Goal: Task Accomplishment & Management: Manage account settings

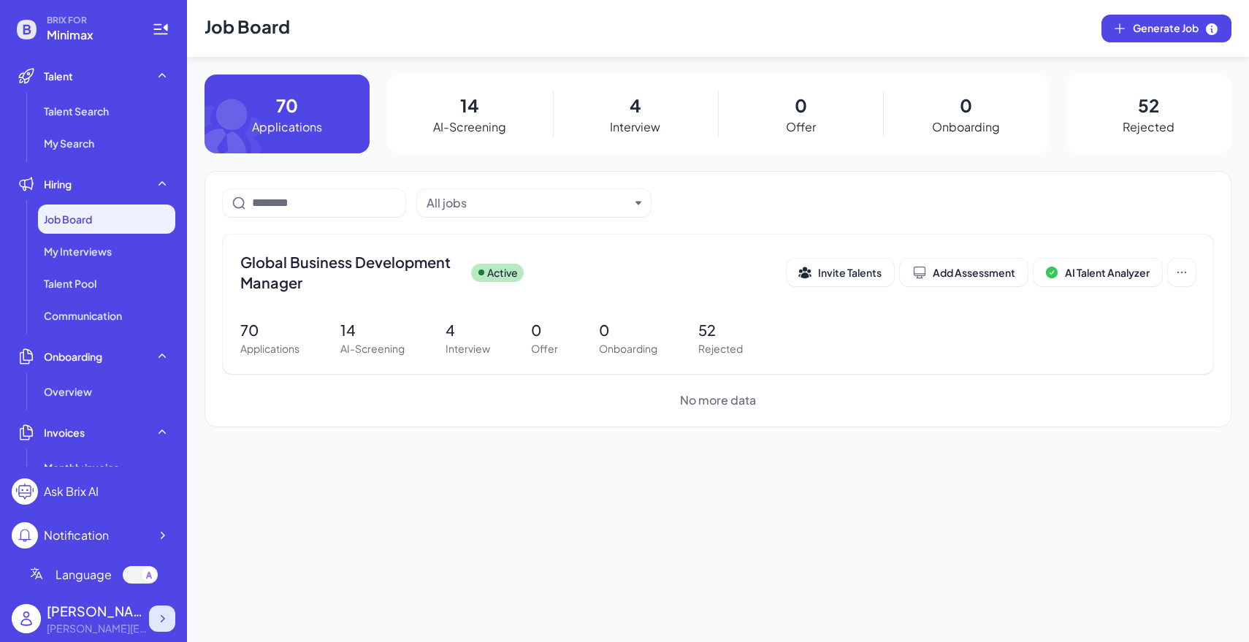
click at [169, 627] on div at bounding box center [162, 619] width 26 height 26
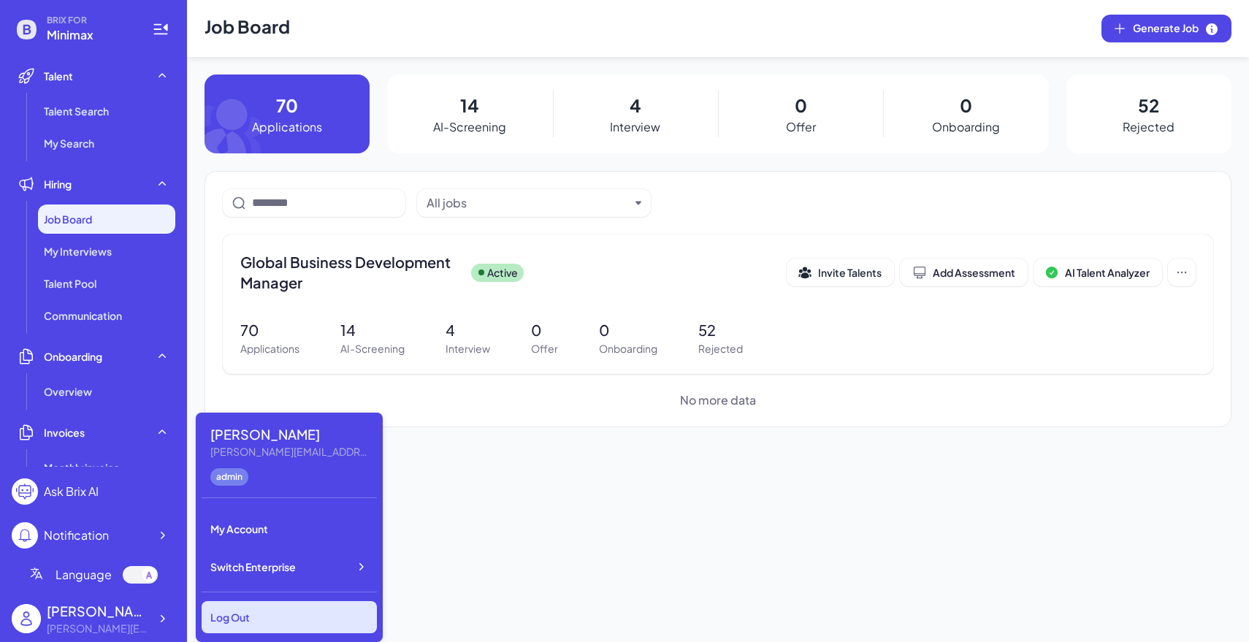
click at [251, 615] on div "Log Out" at bounding box center [289, 617] width 175 height 32
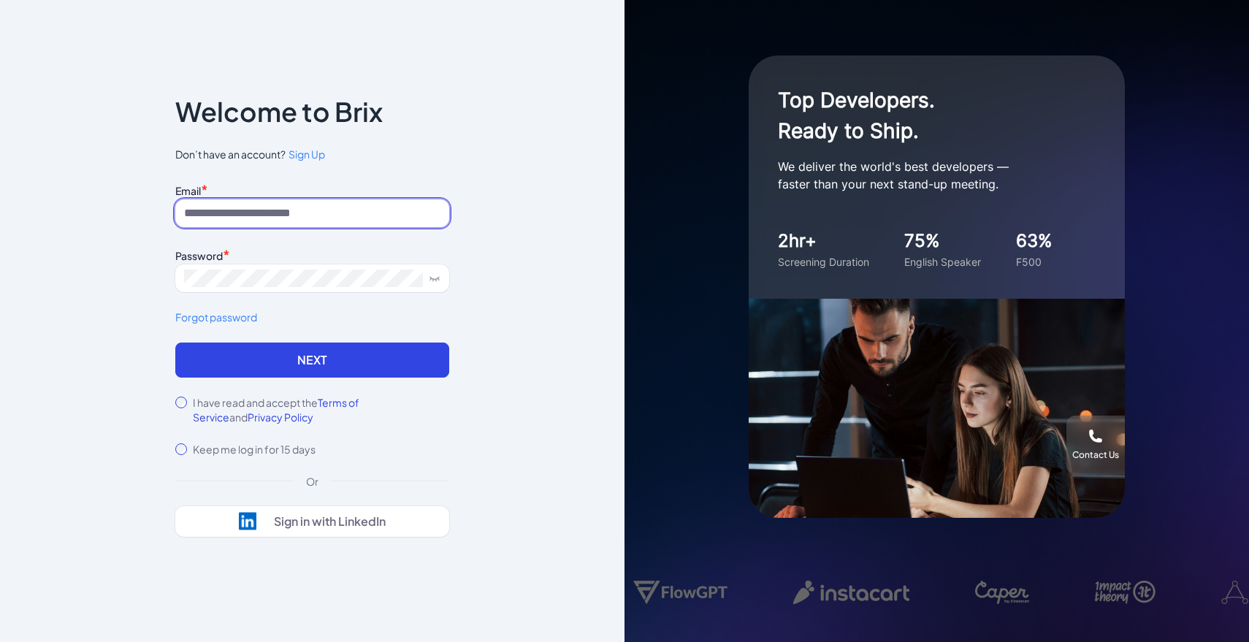
click at [295, 213] on input at bounding box center [312, 213] width 274 height 28
type input "**********"
click at [362, 248] on div "Password *" at bounding box center [312, 255] width 274 height 20
click at [362, 260] on div "Password *" at bounding box center [312, 255] width 274 height 20
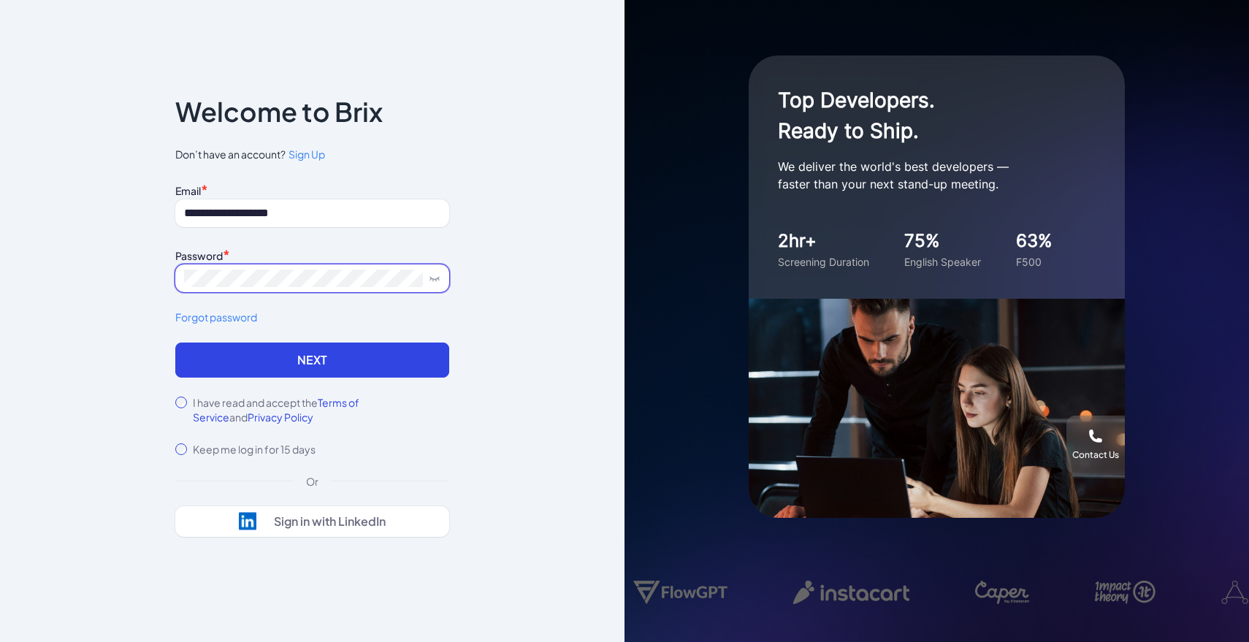
click at [364, 264] on span at bounding box center [312, 278] width 274 height 28
click at [429, 283] on icon at bounding box center [435, 278] width 12 height 12
click at [175, 408] on div "I have read and accept the Terms of Service and Privacy Policy" at bounding box center [312, 409] width 274 height 29
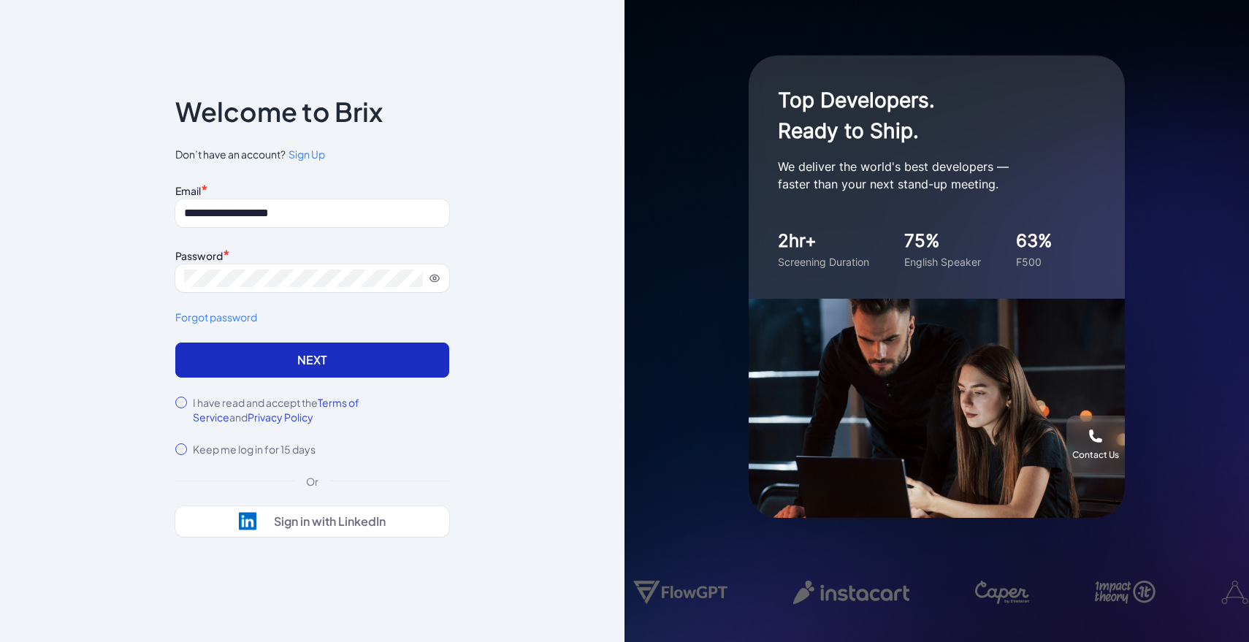
click at [378, 366] on button "Next" at bounding box center [312, 360] width 274 height 35
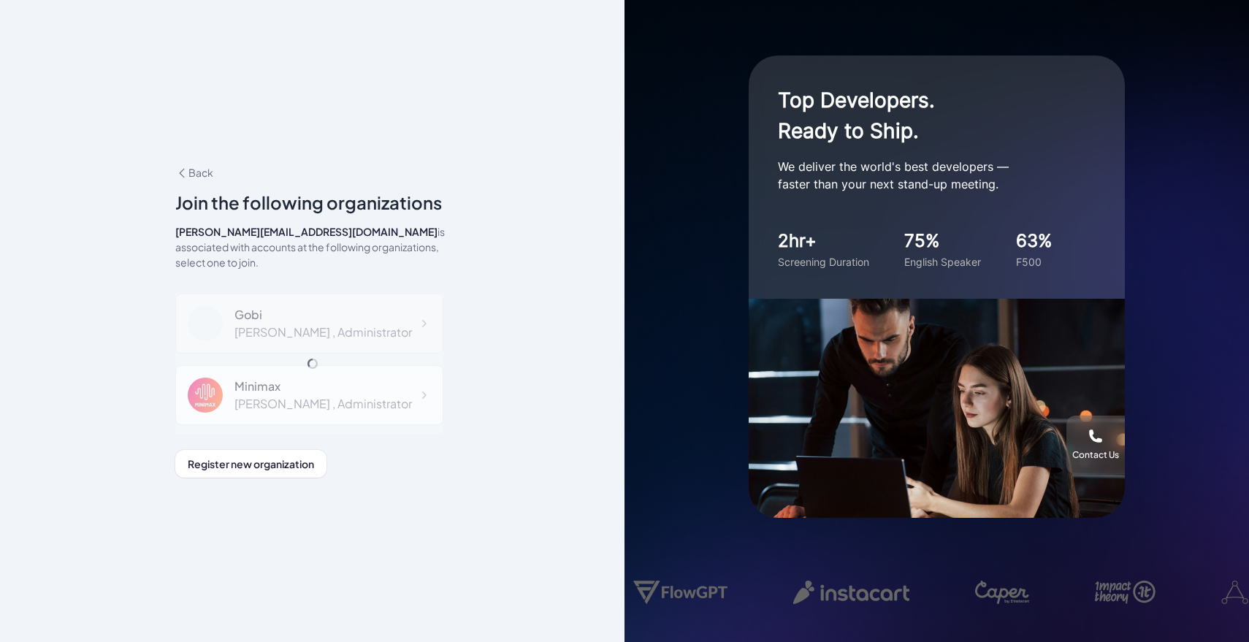
click at [331, 313] on div "Gobi" at bounding box center [322, 315] width 177 height 18
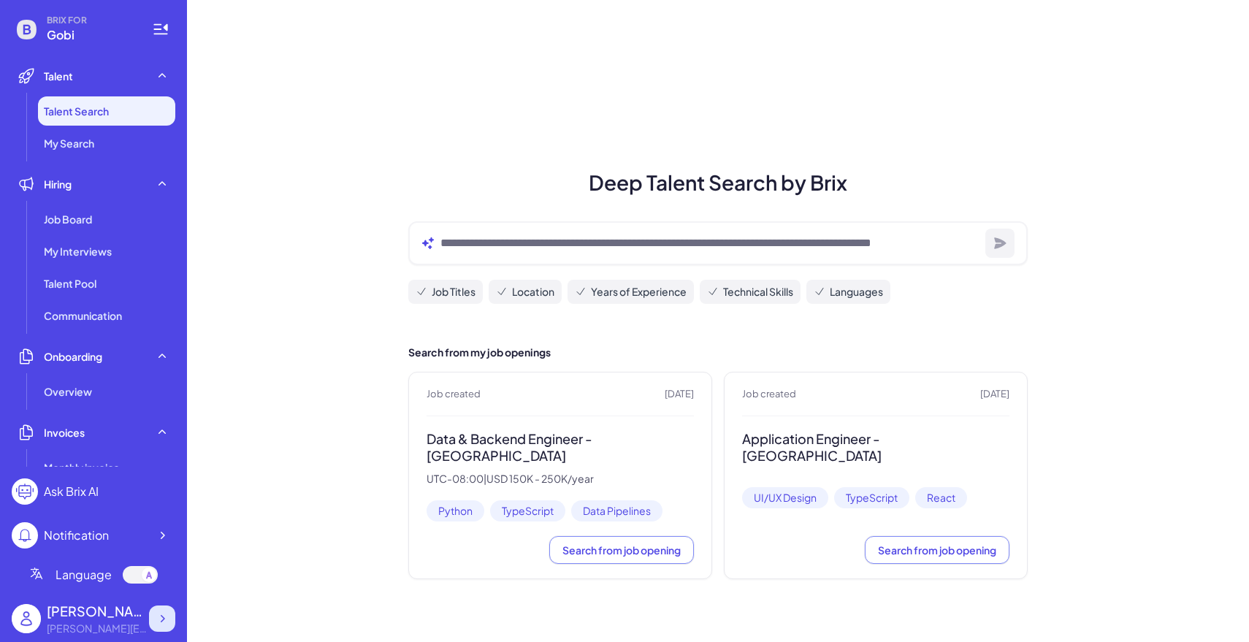
click at [168, 620] on icon at bounding box center [162, 618] width 15 height 15
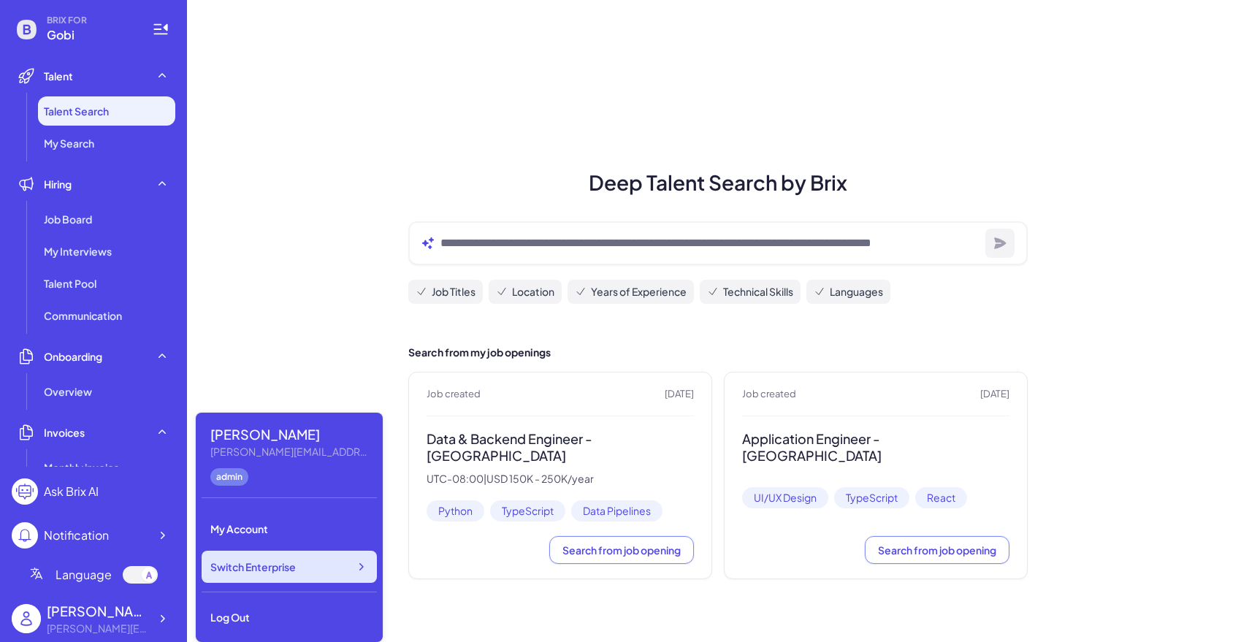
click at [311, 579] on div "Switch Enterprise" at bounding box center [289, 567] width 175 height 32
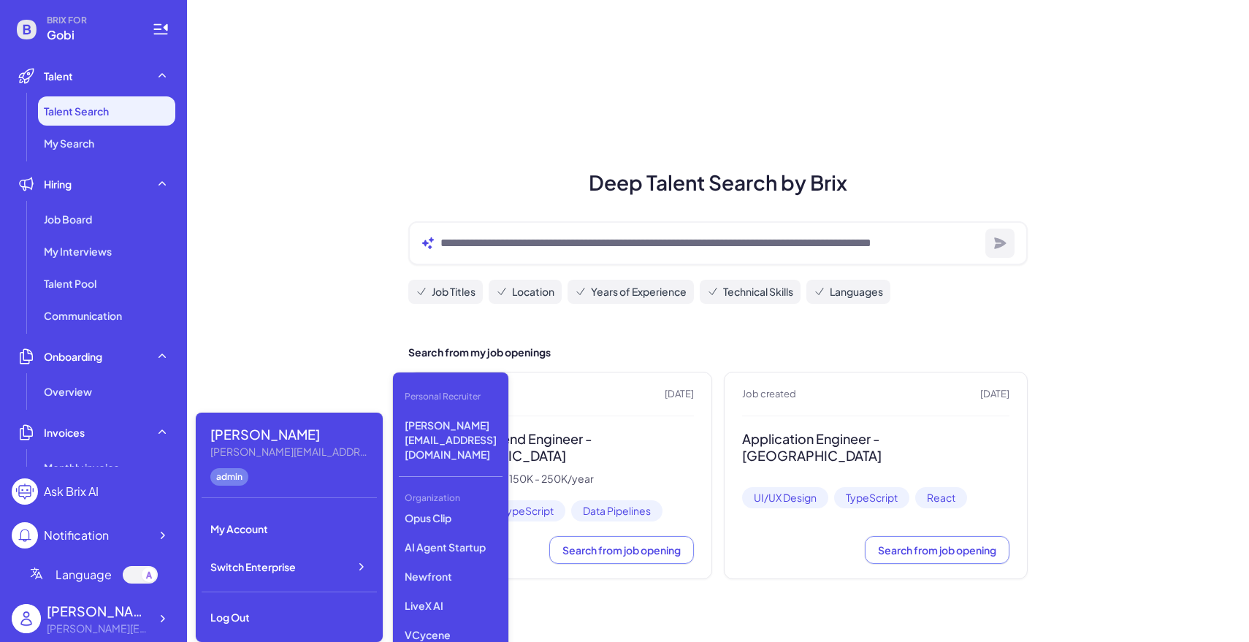
scroll to position [145, 0]
click at [448, 603] on p "LiveX AI" at bounding box center [451, 616] width 104 height 26
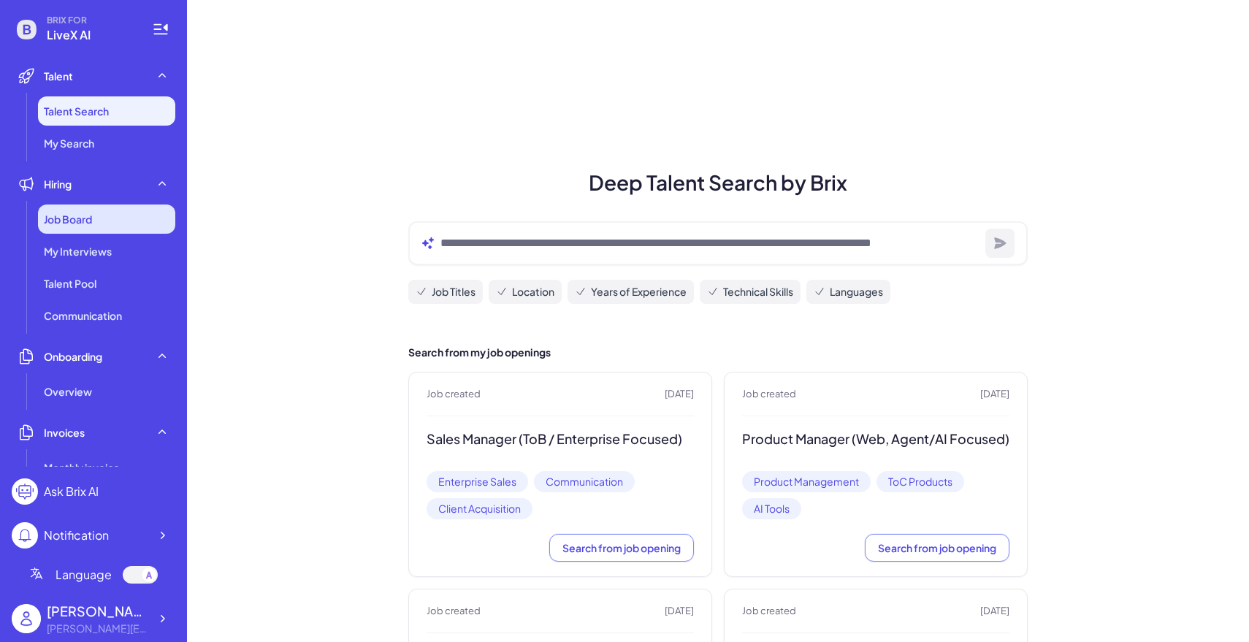
click at [113, 223] on div "Job Board" at bounding box center [106, 219] width 137 height 29
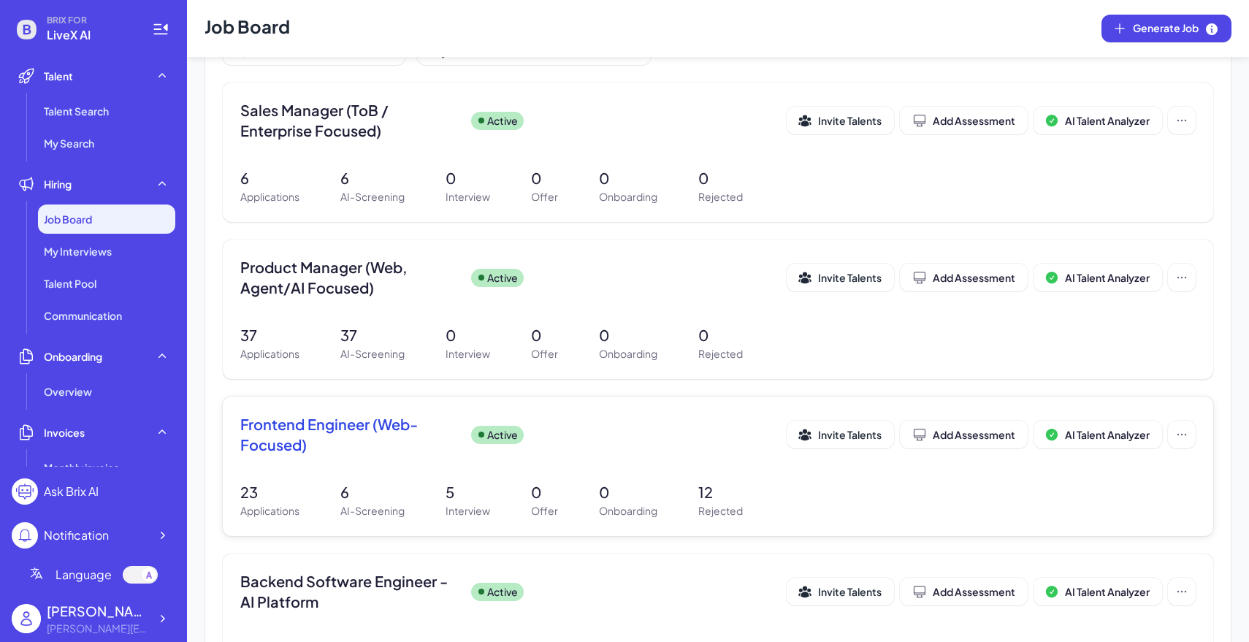
scroll to position [104, 0]
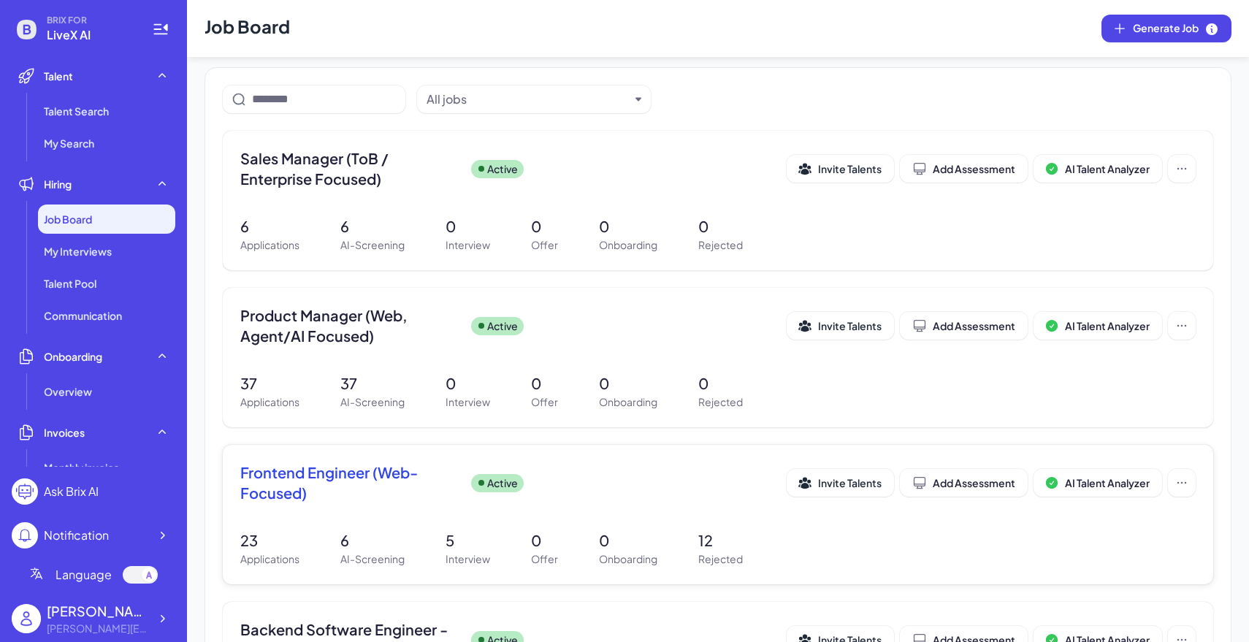
click at [484, 540] on p "5" at bounding box center [468, 541] width 45 height 22
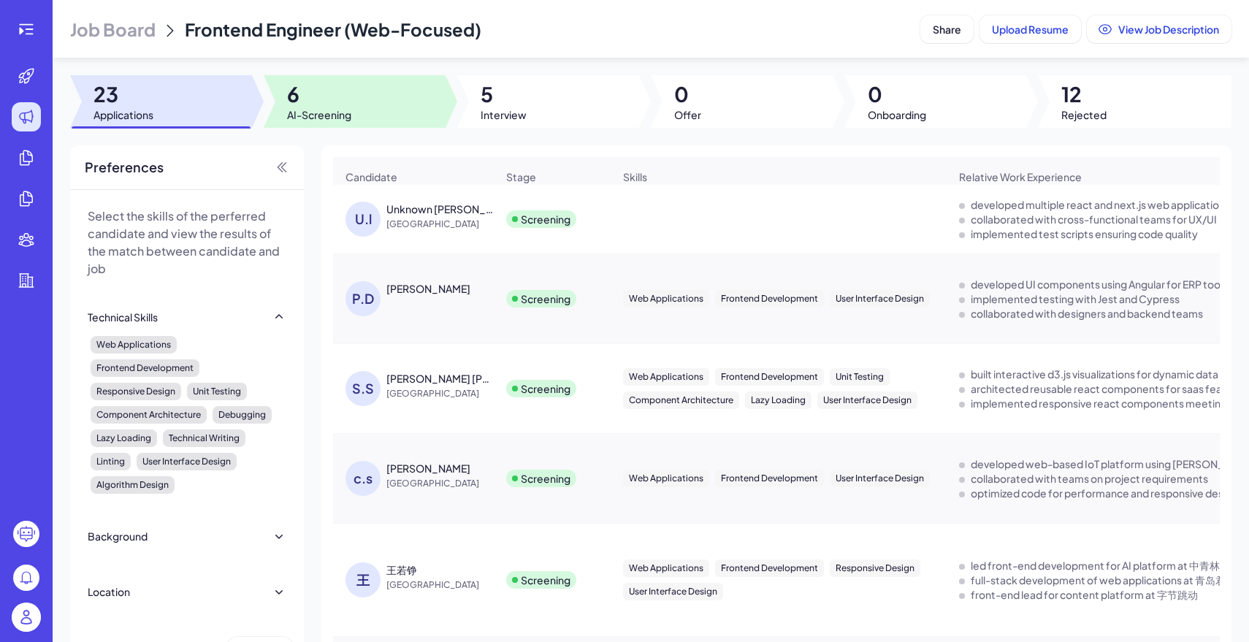
click at [337, 112] on span "AI-Screening" at bounding box center [319, 114] width 64 height 15
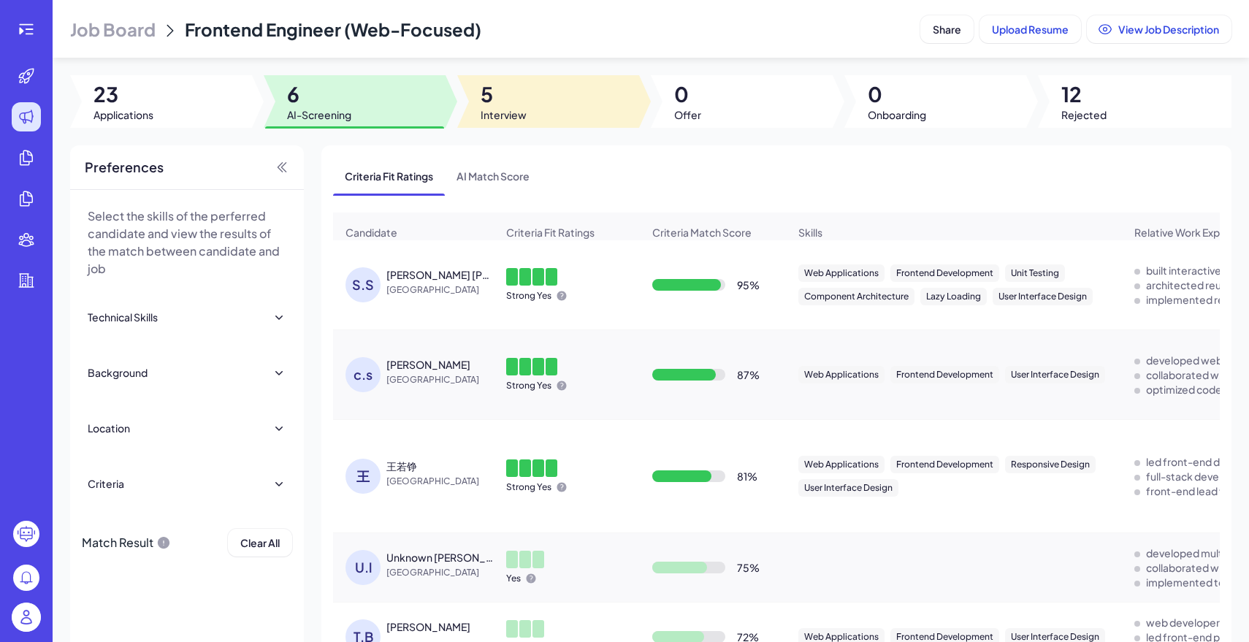
click at [524, 110] on span "Interview" at bounding box center [504, 114] width 46 height 15
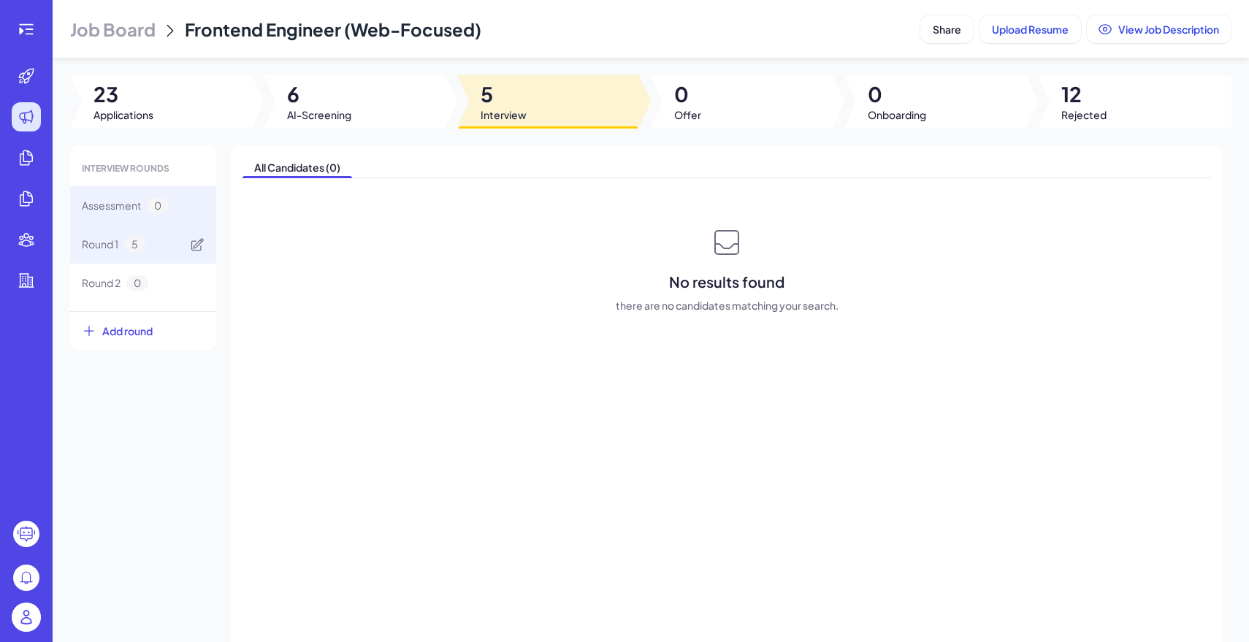
click at [159, 248] on div "Round 1 5" at bounding box center [143, 244] width 146 height 39
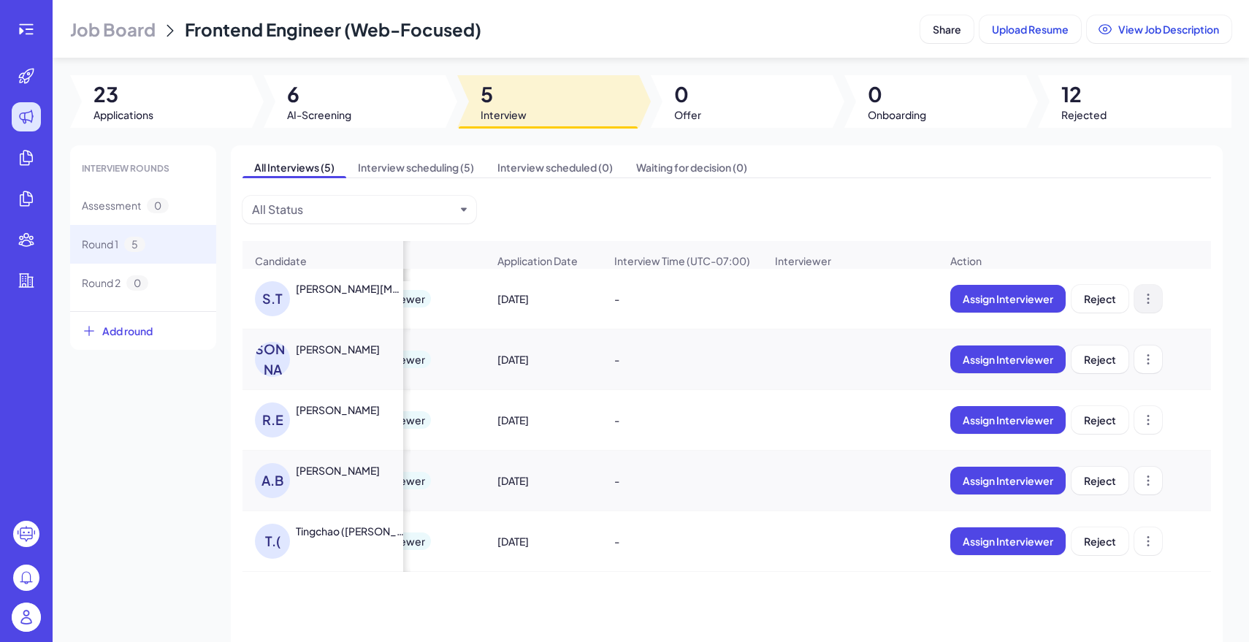
scroll to position [0, 132]
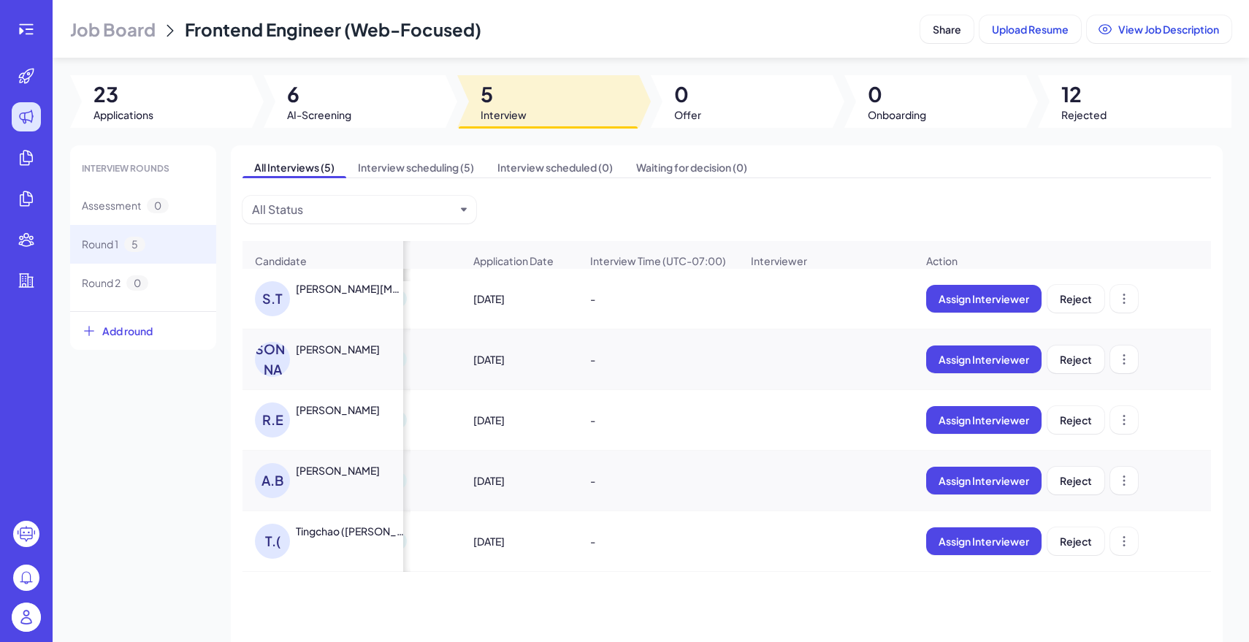
click at [325, 290] on div "Sijia Tao" at bounding box center [350, 288] width 108 height 15
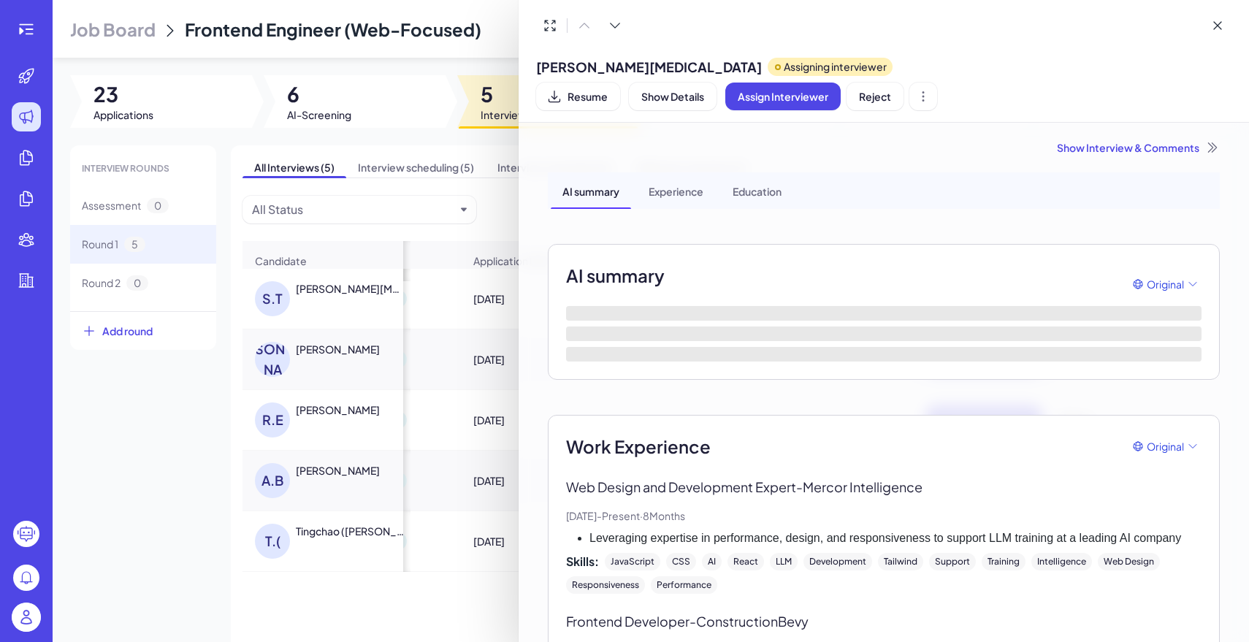
click at [1098, 140] on div "Show Interview & Comments" at bounding box center [884, 147] width 672 height 15
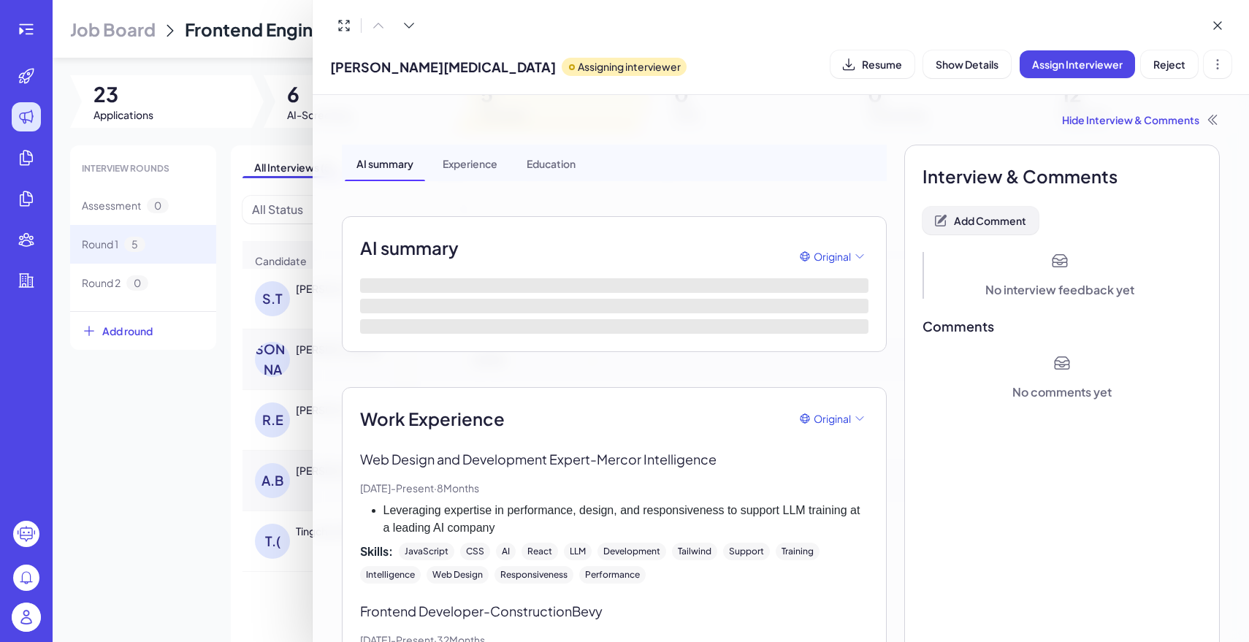
click at [1003, 221] on span "Add Comment" at bounding box center [990, 220] width 72 height 13
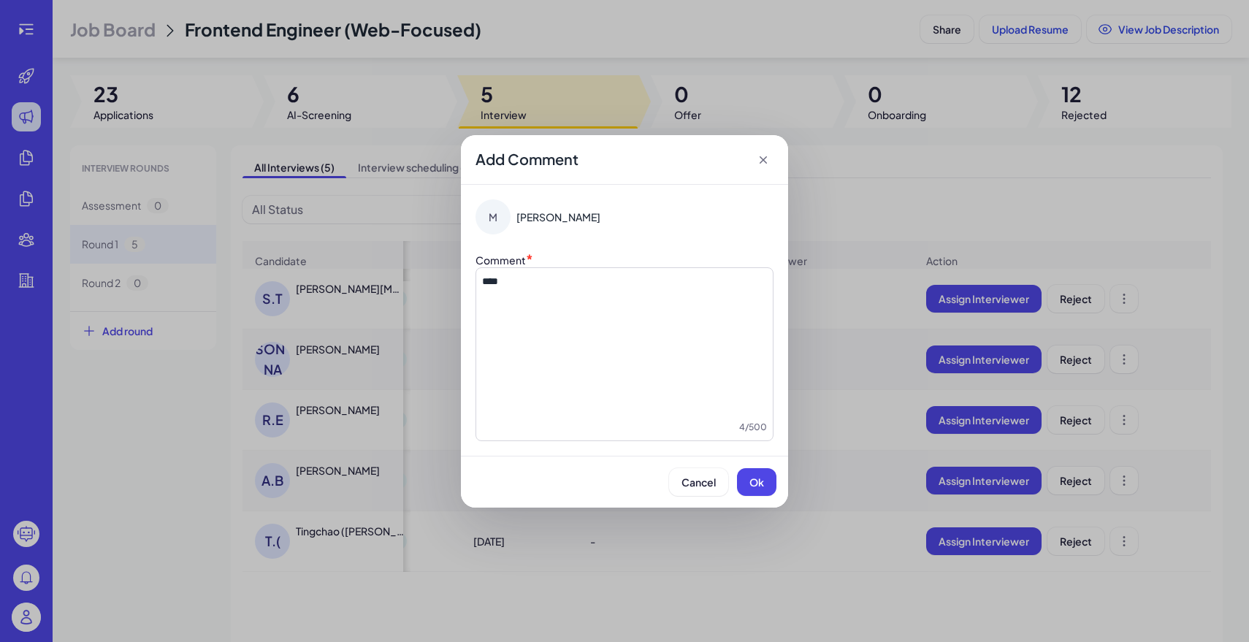
click at [763, 163] on icon at bounding box center [763, 160] width 15 height 15
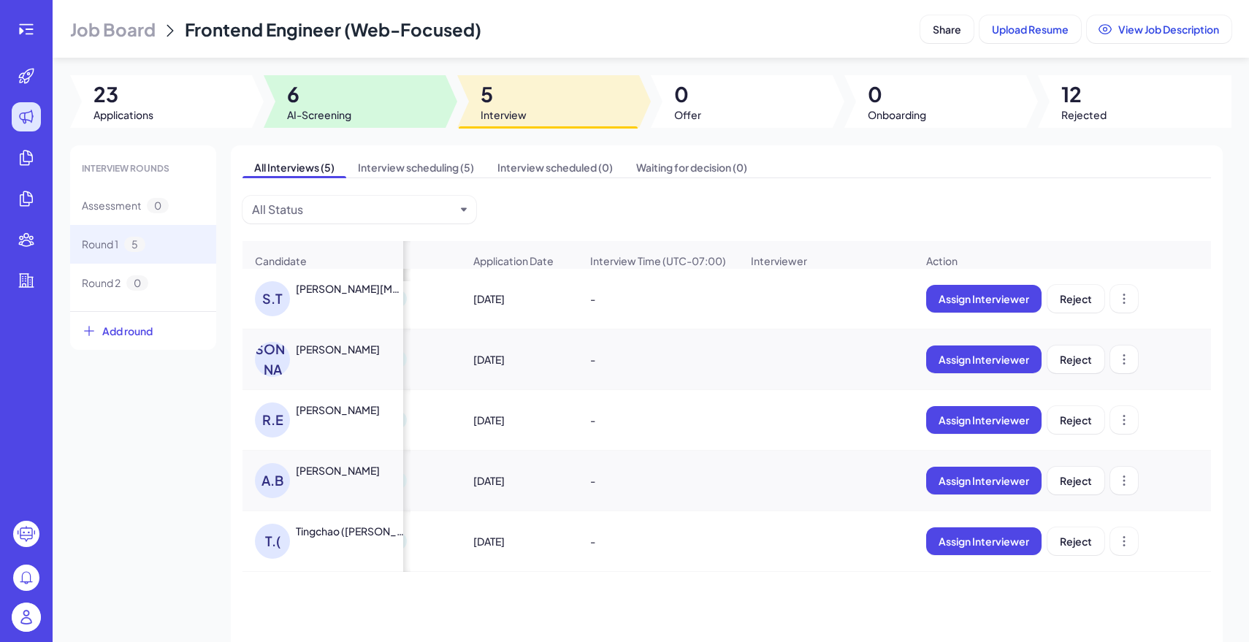
click at [341, 112] on span "AI-Screening" at bounding box center [319, 114] width 64 height 15
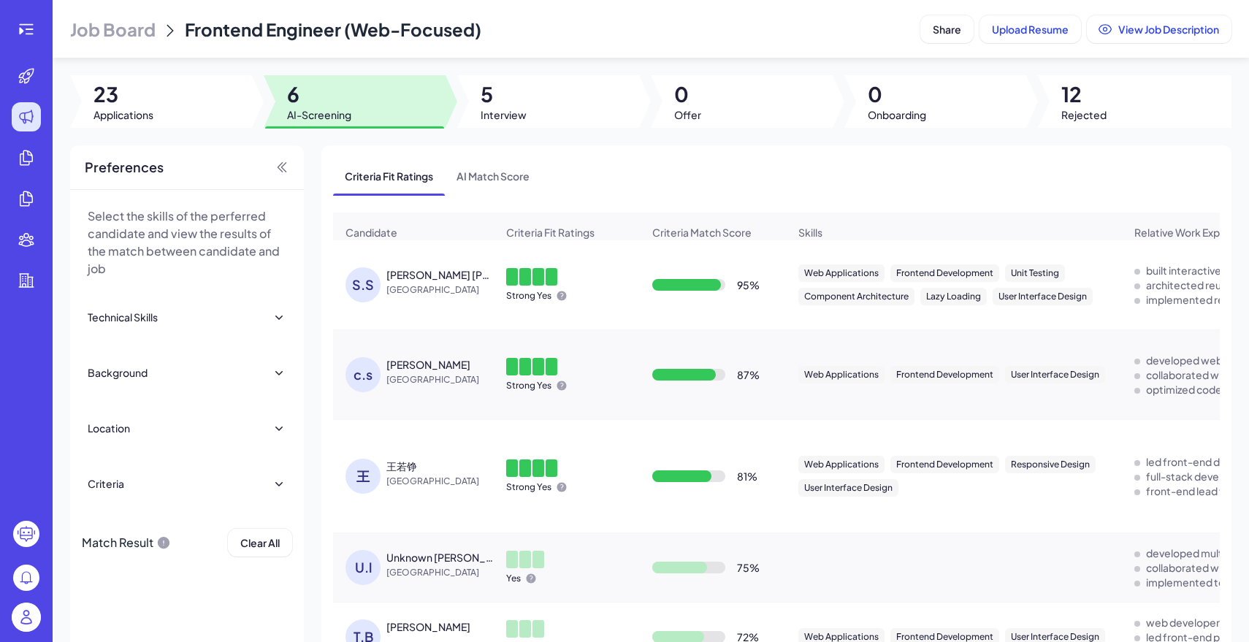
click at [121, 34] on span "Job Board" at bounding box center [112, 29] width 85 height 23
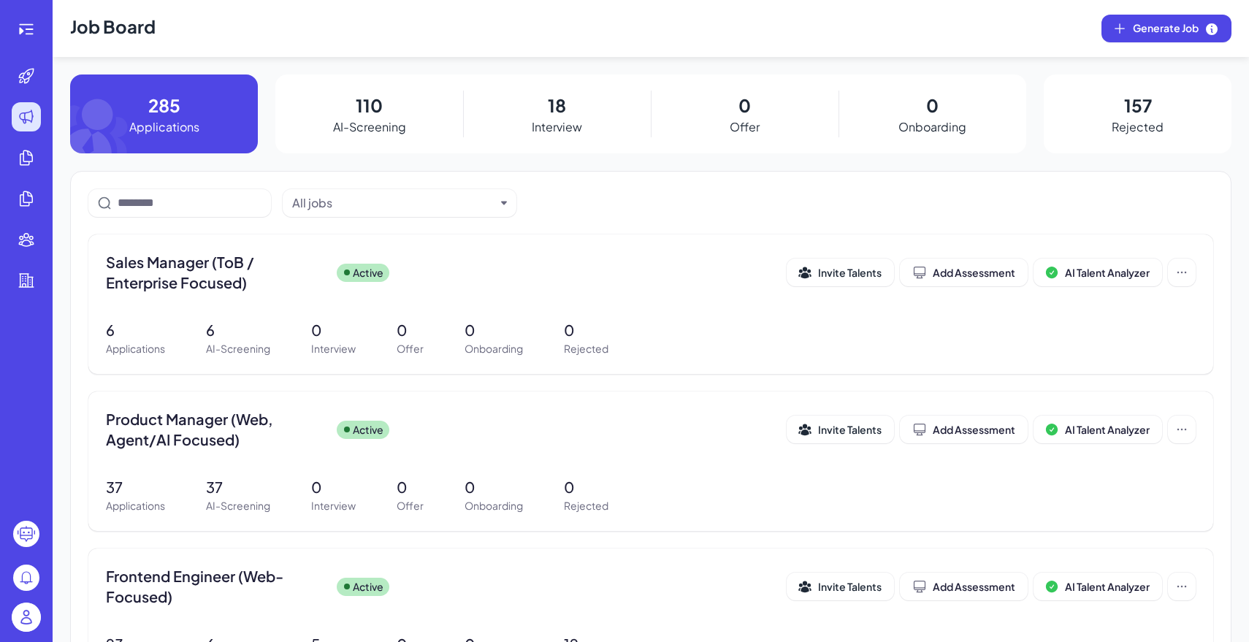
click at [367, 134] on p "AI-Screening" at bounding box center [369, 127] width 73 height 18
click at [394, 487] on div "37 Applications 37 AI-Screening 0 Interview 0 Offer 0 Onboarding 0 Rejected" at bounding box center [651, 494] width 1090 height 37
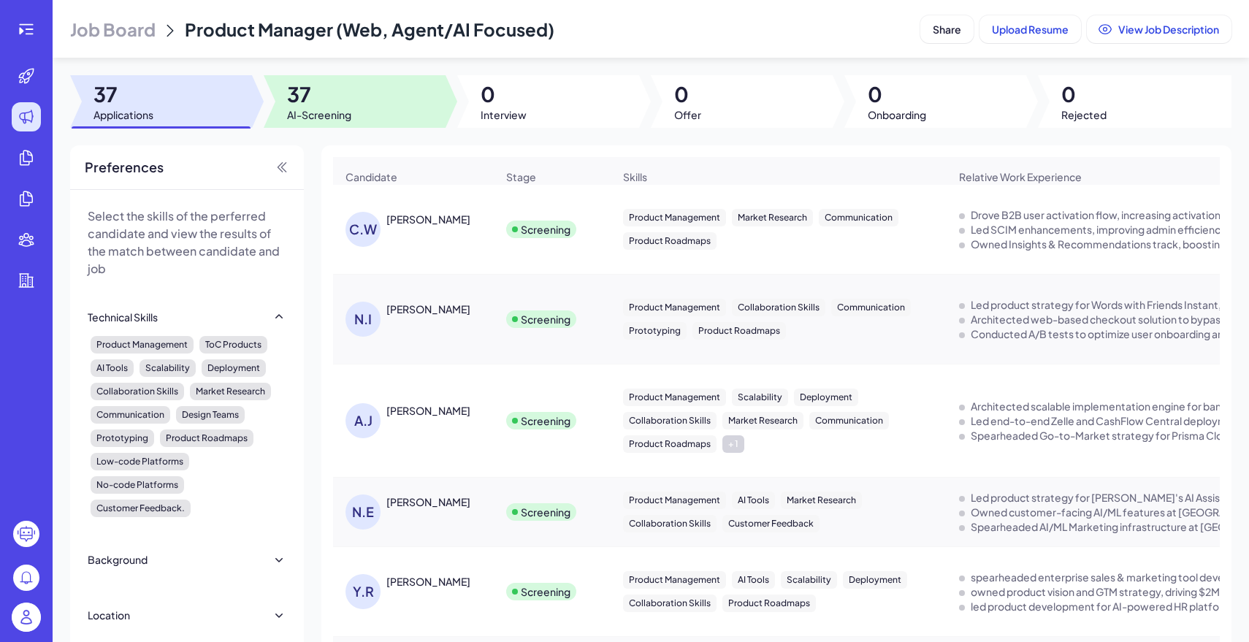
click at [378, 97] on div at bounding box center [355, 101] width 182 height 53
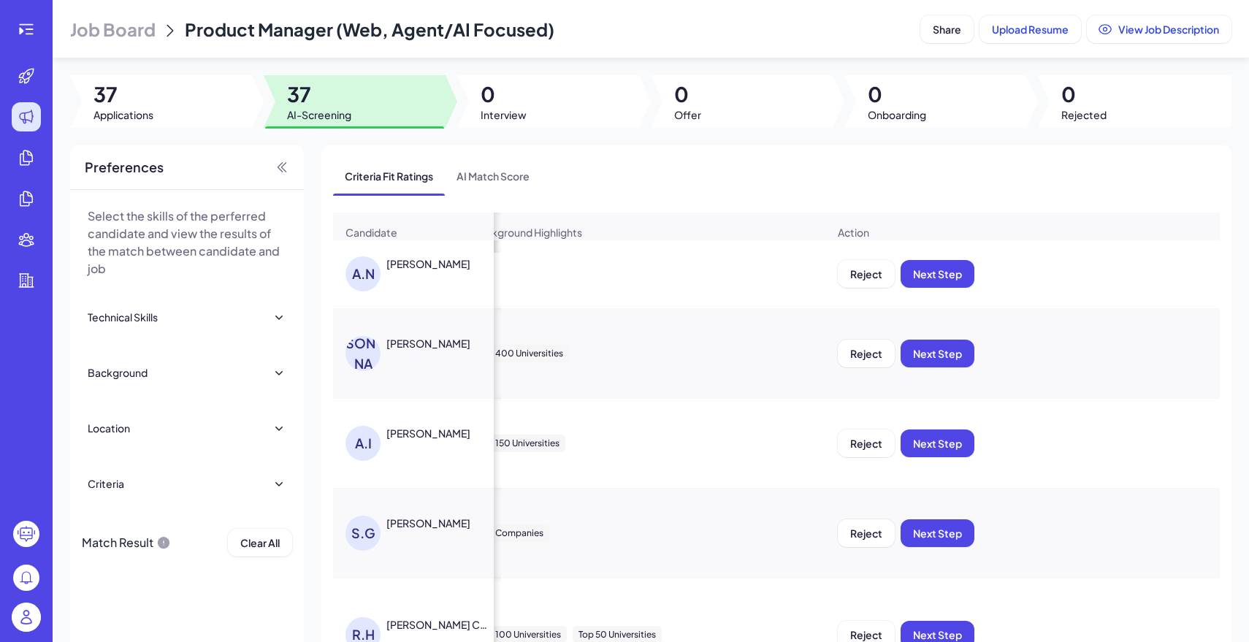
click at [445, 270] on div "Ajay Nichani" at bounding box center [428, 263] width 84 height 15
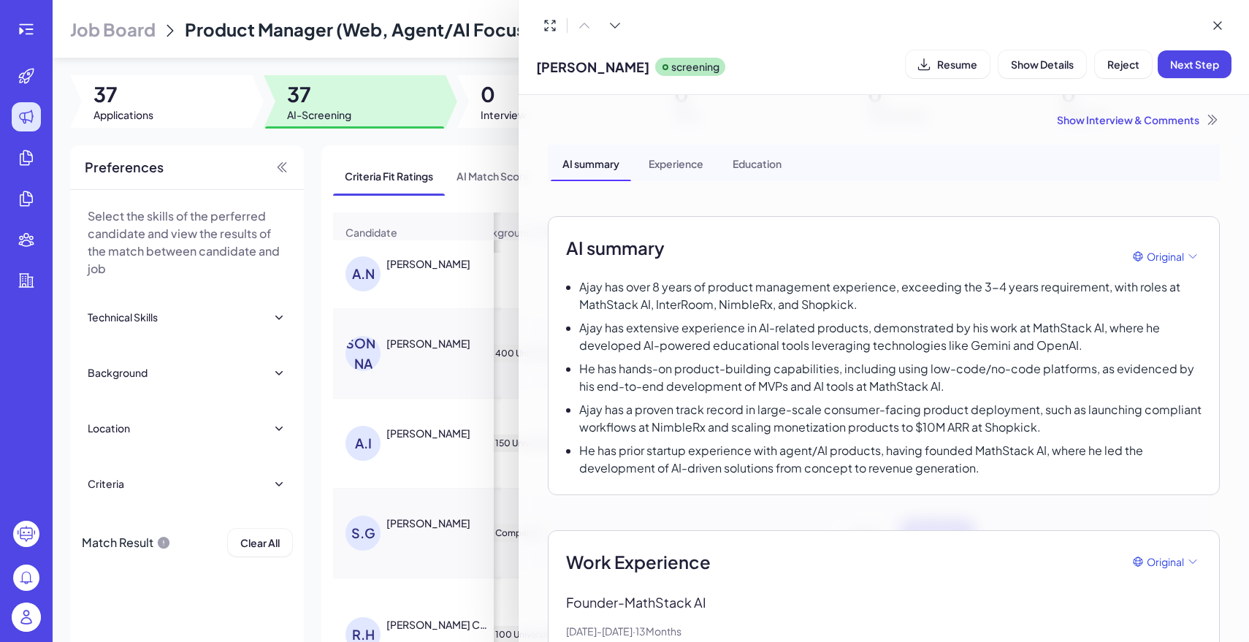
click at [1086, 123] on div "Show Interview & Comments" at bounding box center [884, 119] width 672 height 15
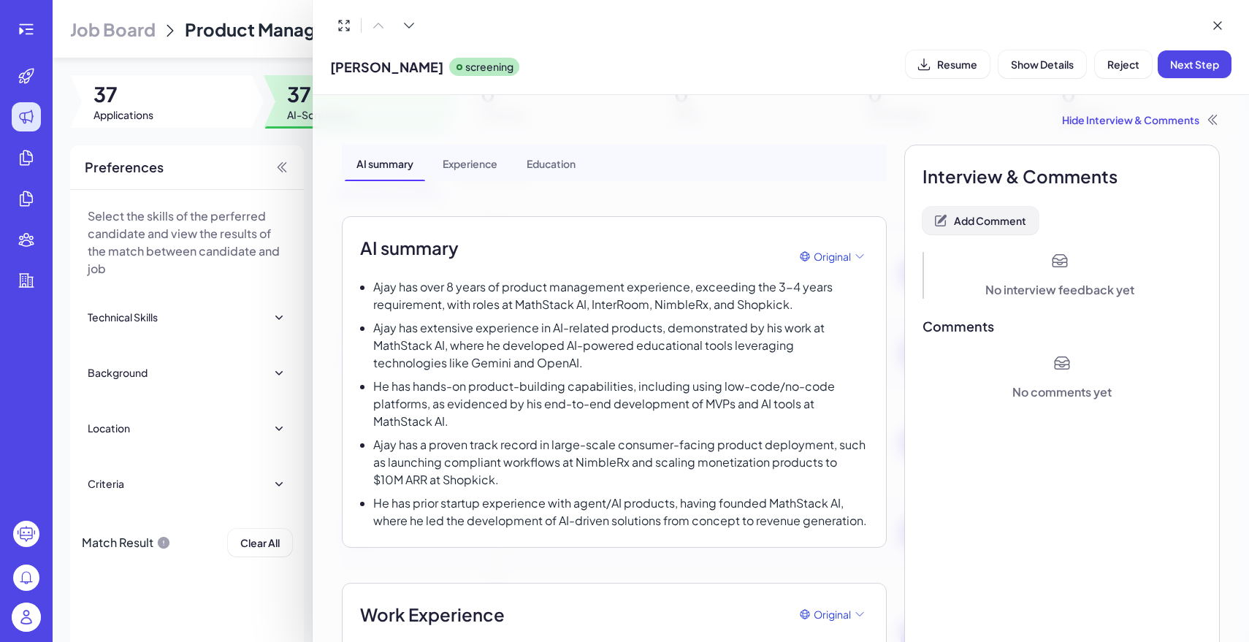
click at [1016, 218] on span "Add Comment" at bounding box center [990, 220] width 72 height 13
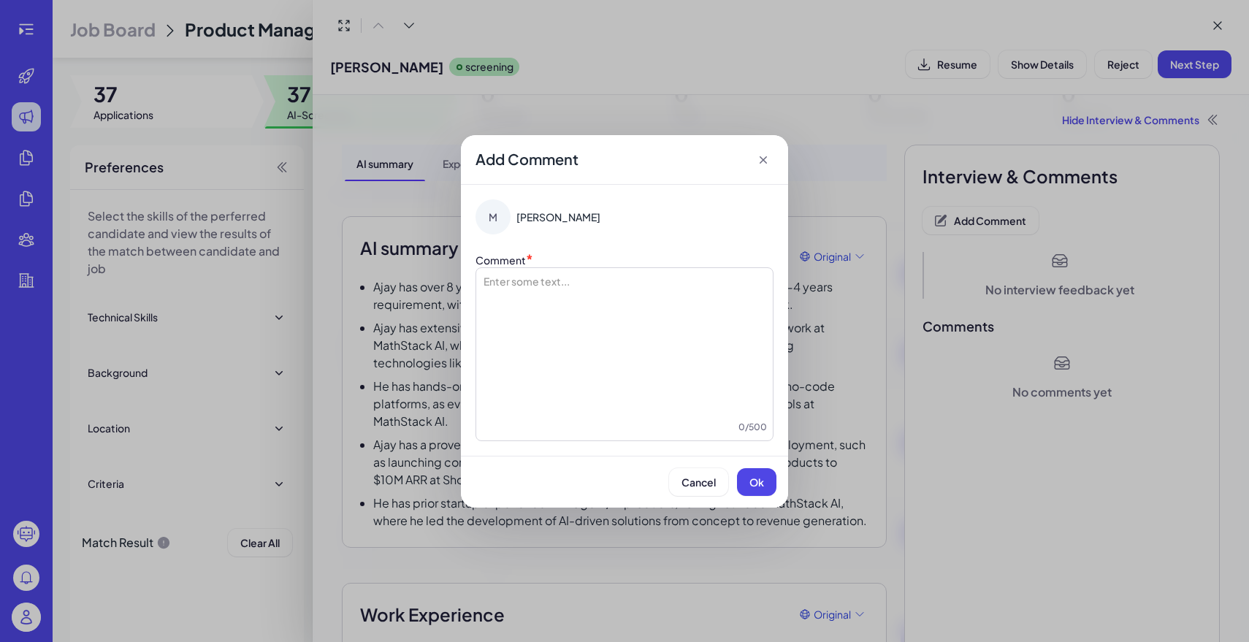
click at [600, 334] on div at bounding box center [624, 347] width 285 height 146
click at [763, 161] on icon at bounding box center [763, 160] width 15 height 15
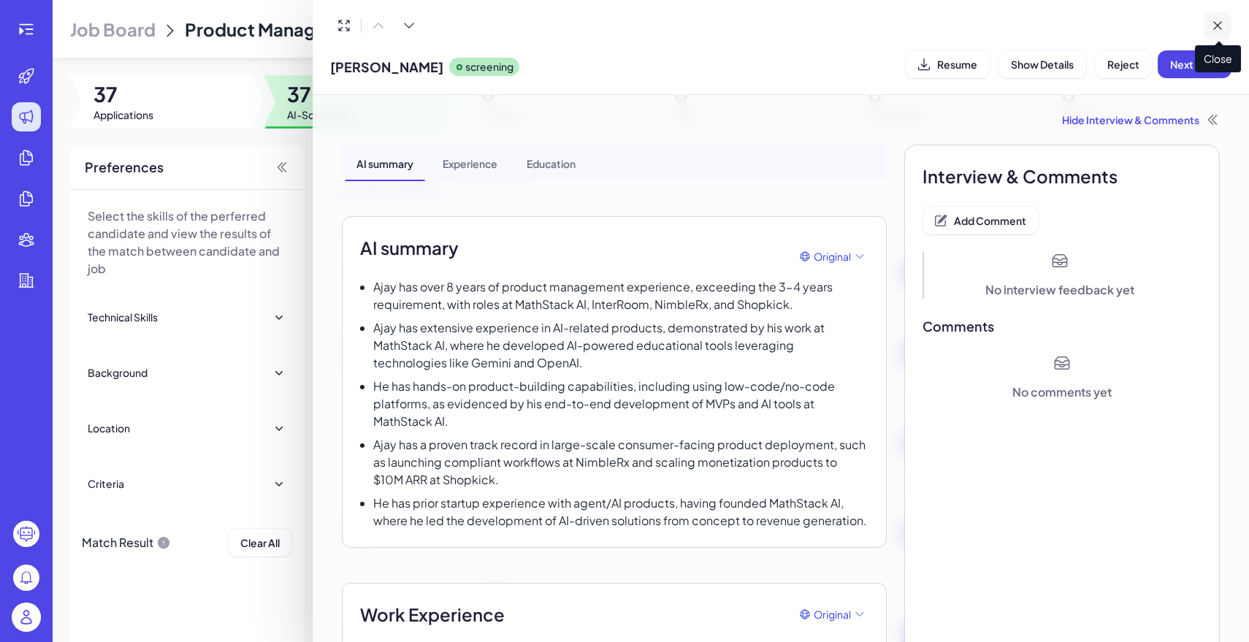
click at [1215, 20] on icon at bounding box center [1217, 25] width 15 height 15
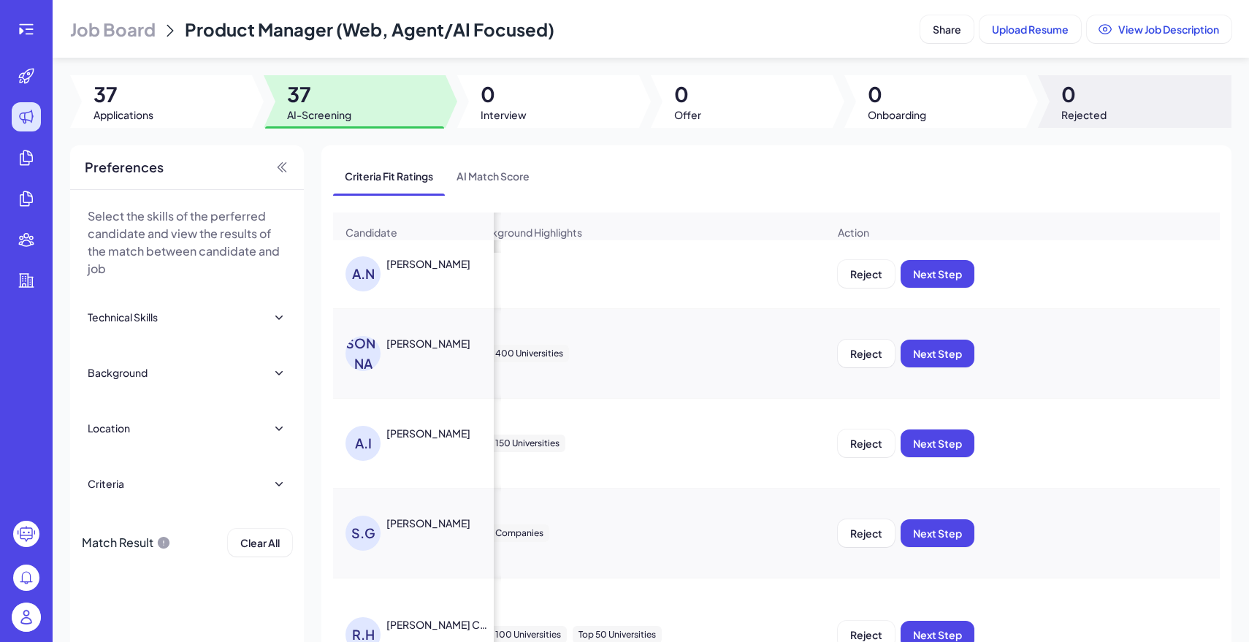
click at [1152, 107] on div at bounding box center [1135, 101] width 194 height 53
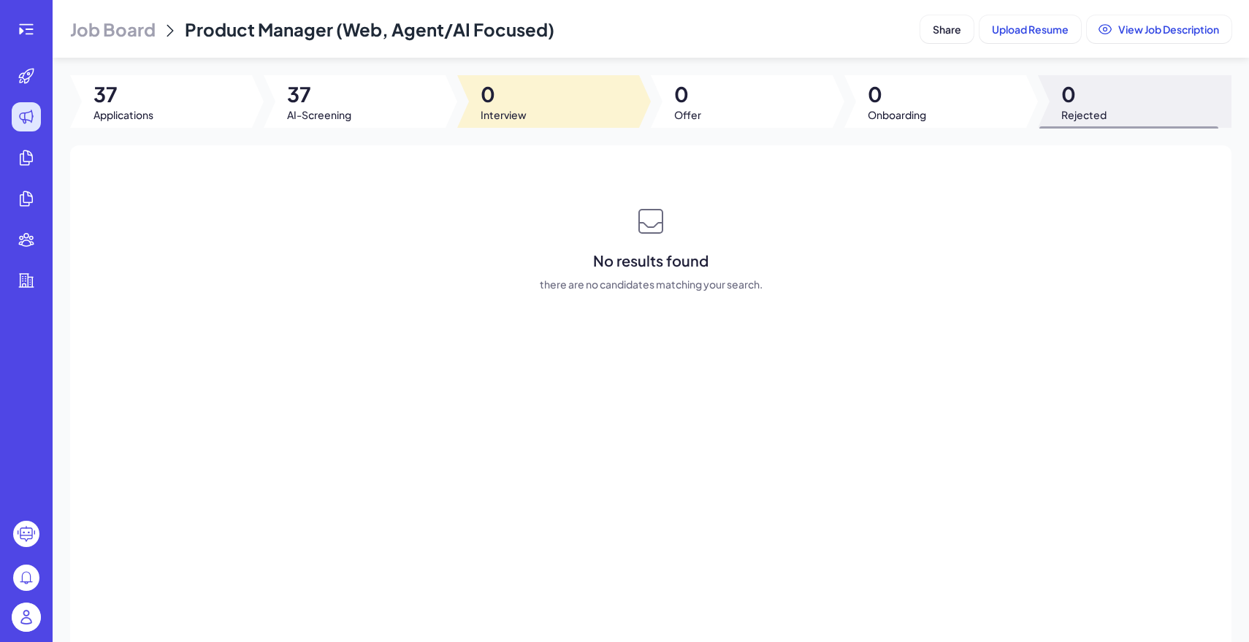
click at [534, 104] on div at bounding box center [548, 101] width 182 height 53
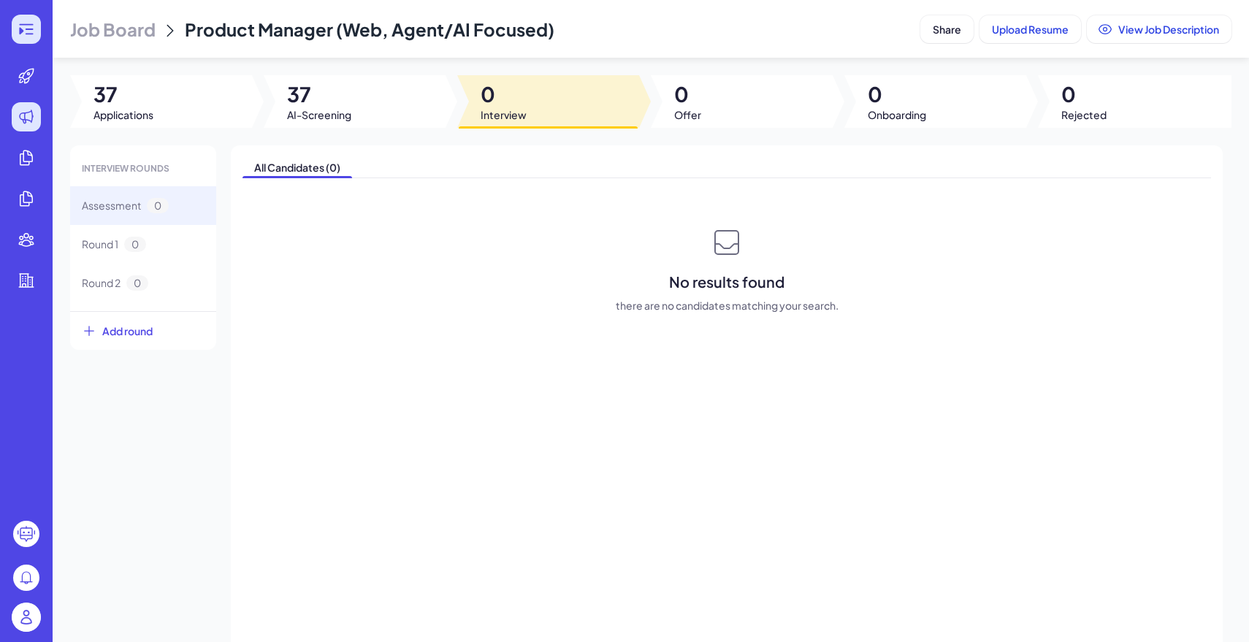
click at [31, 41] on div at bounding box center [26, 29] width 29 height 29
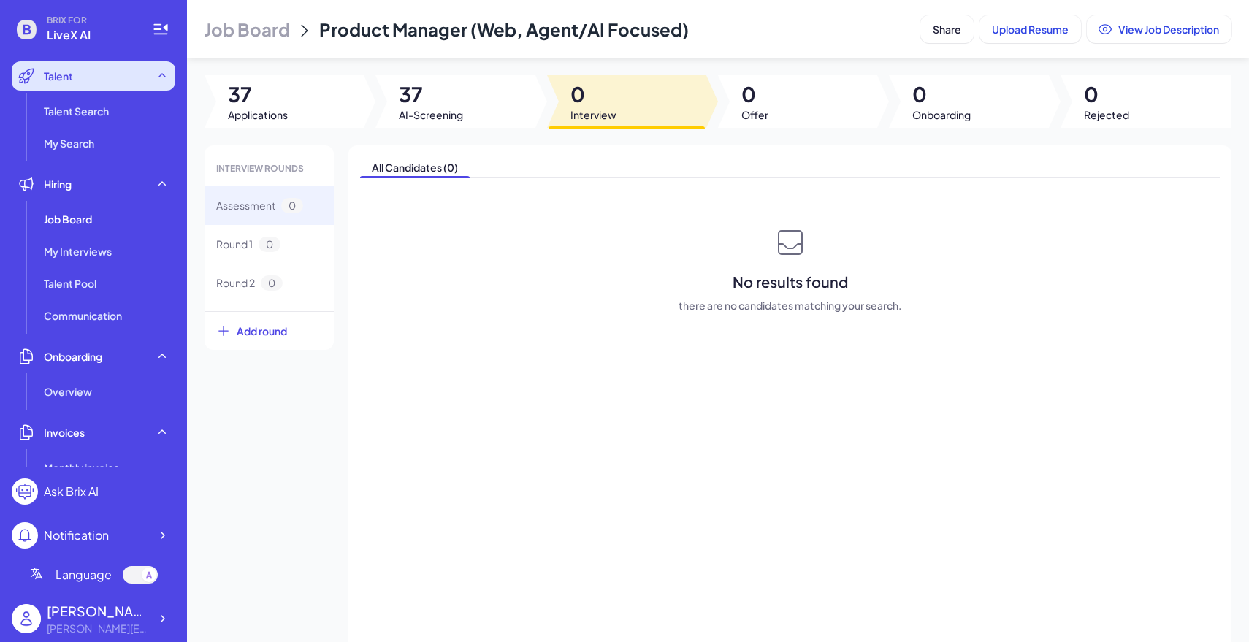
click at [50, 81] on span "Talent" at bounding box center [58, 76] width 29 height 15
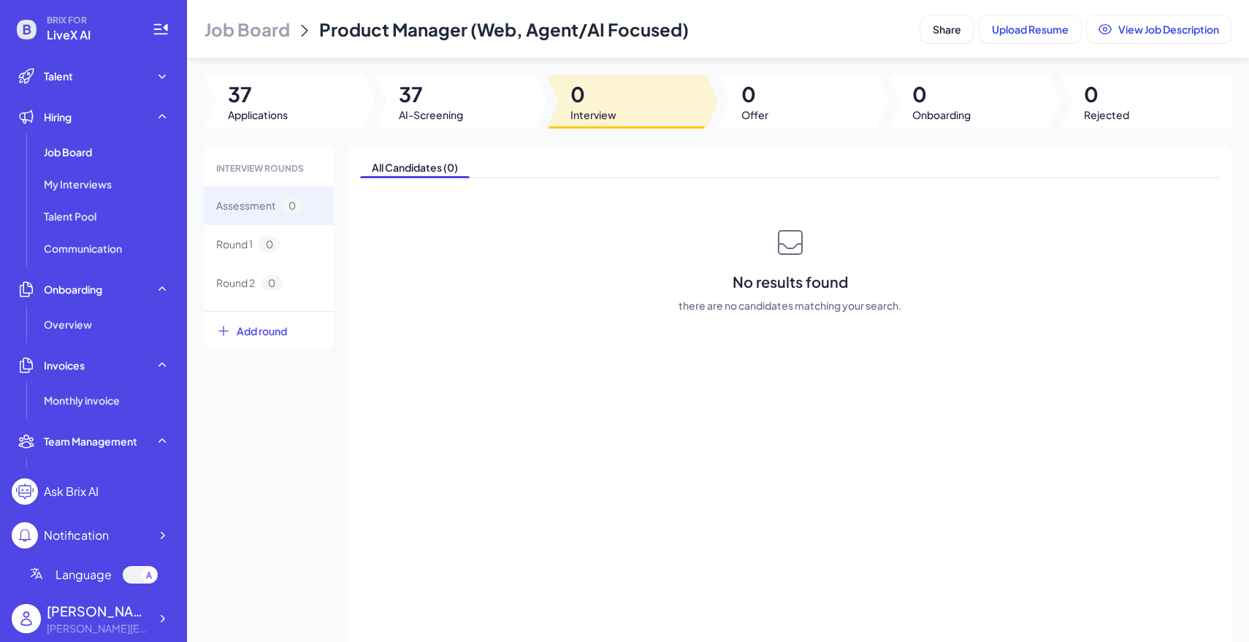
click at [261, 22] on span "Job Board" at bounding box center [247, 29] width 85 height 23
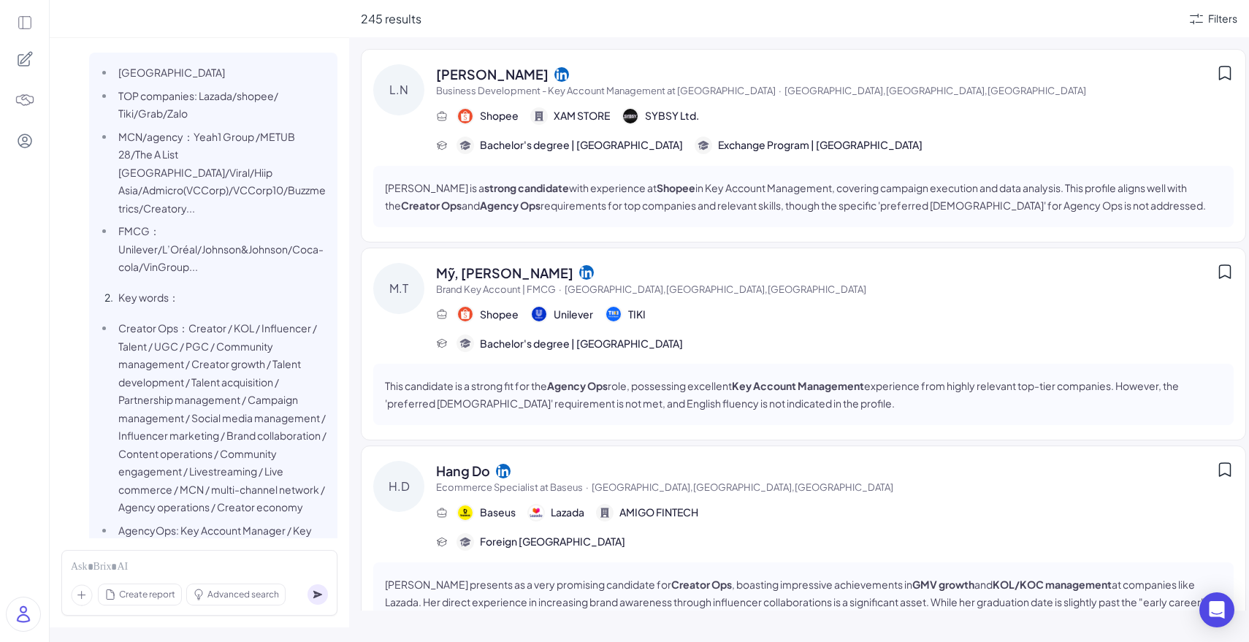
scroll to position [4479, 0]
